Goal: Use online tool/utility: Utilize a website feature to perform a specific function

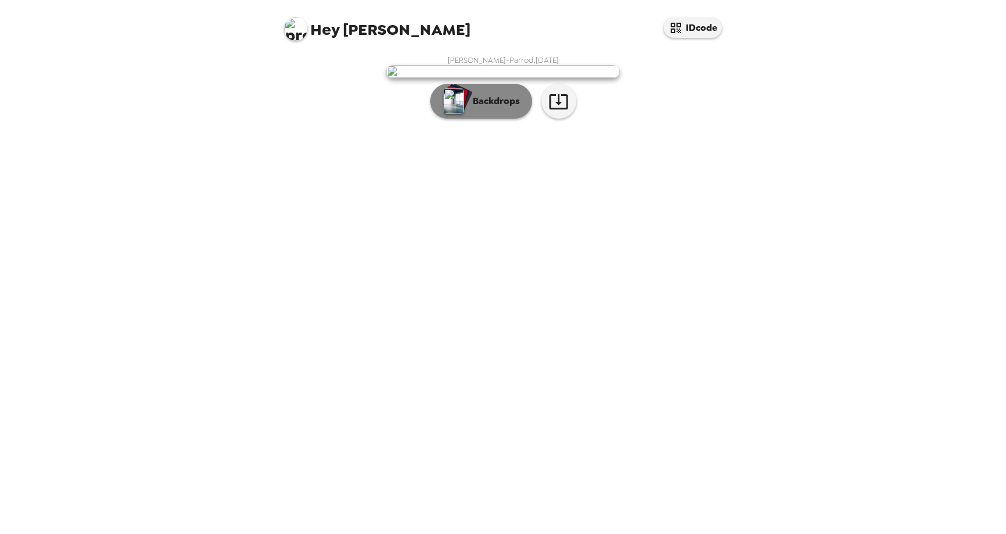
click at [501, 119] on button "Backdrops" at bounding box center [481, 101] width 102 height 35
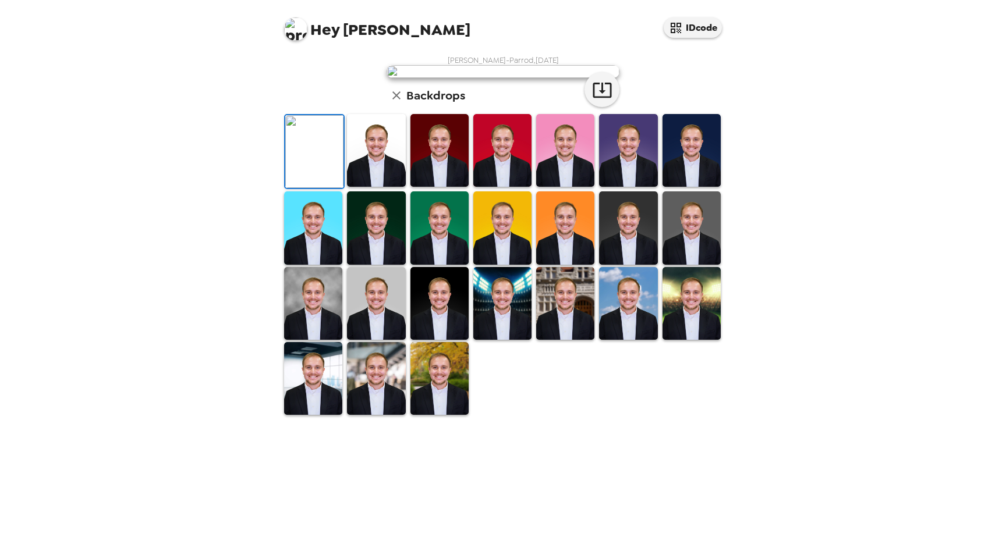
scroll to position [178, 0]
click at [381, 187] on img at bounding box center [376, 150] width 58 height 73
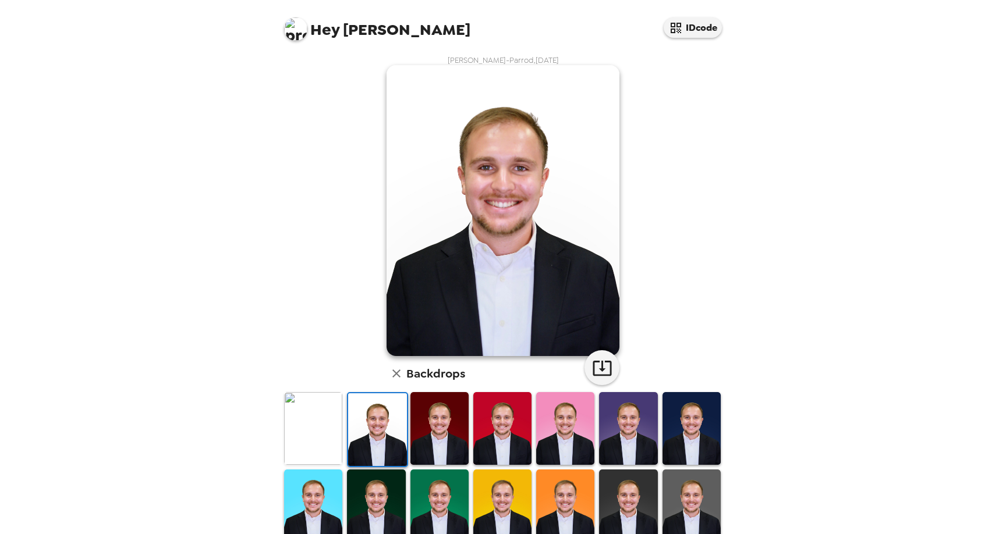
scroll to position [0, 0]
click at [609, 367] on icon "button" at bounding box center [602, 368] width 20 height 20
